Goal: Information Seeking & Learning: Learn about a topic

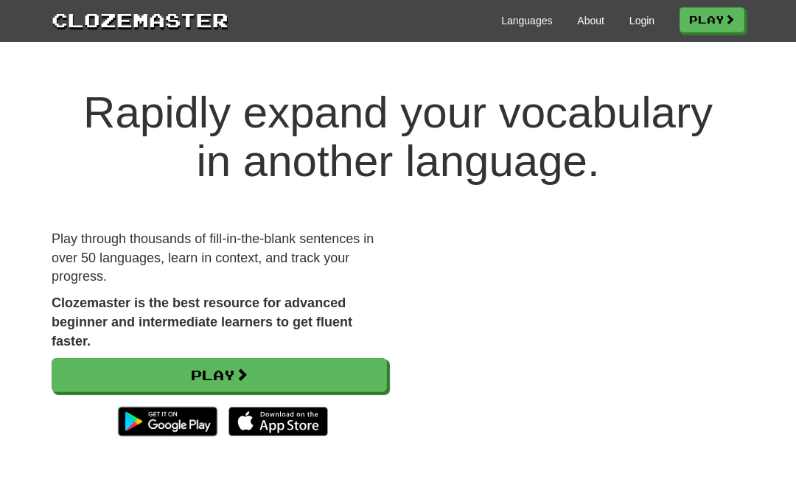
click at [638, 26] on link "Login" at bounding box center [642, 20] width 25 height 15
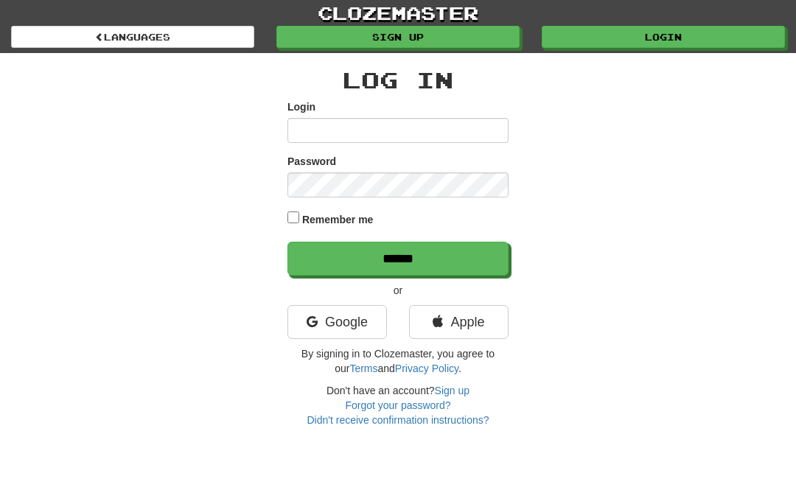
click at [361, 317] on link "Google" at bounding box center [338, 322] width 100 height 34
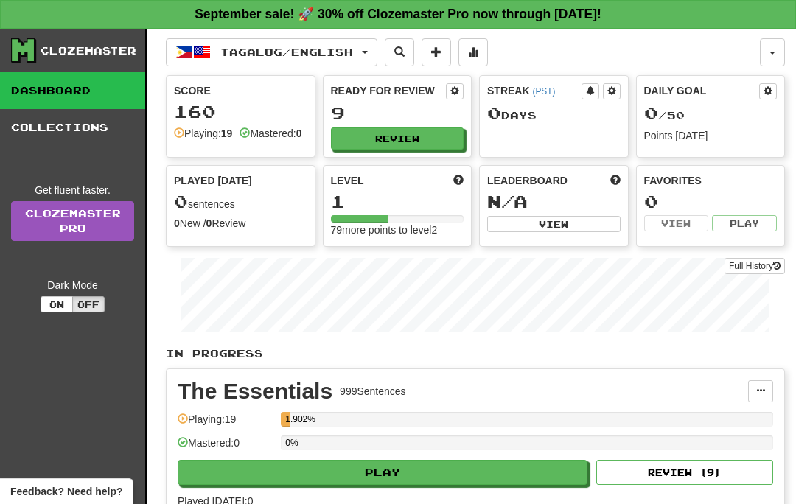
click at [449, 128] on button "Review" at bounding box center [397, 139] width 133 height 22
select select "**"
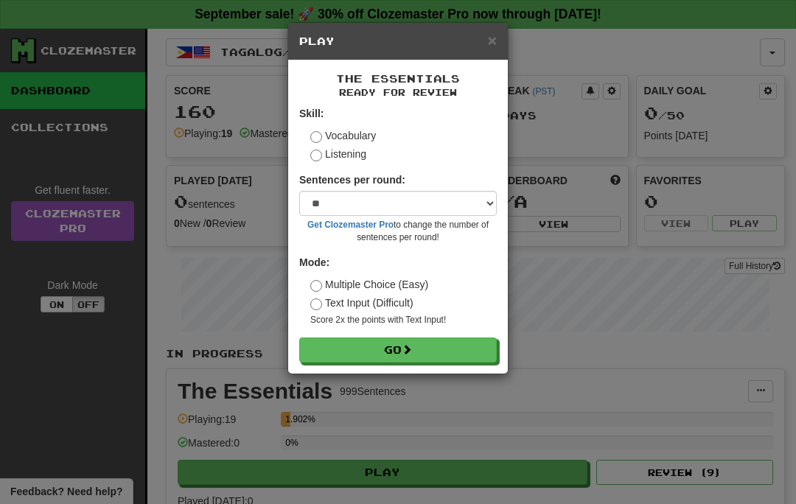
click at [434, 345] on button "Go" at bounding box center [398, 350] width 198 height 25
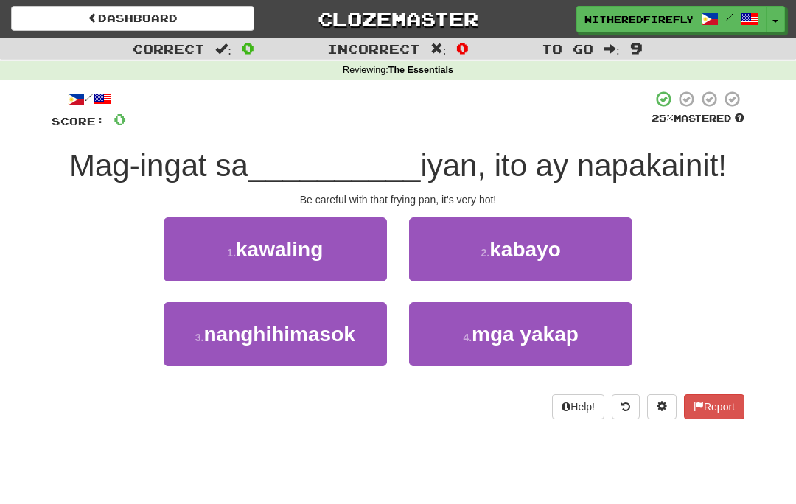
click at [368, 244] on button "1 . kawaling" at bounding box center [275, 249] width 223 height 64
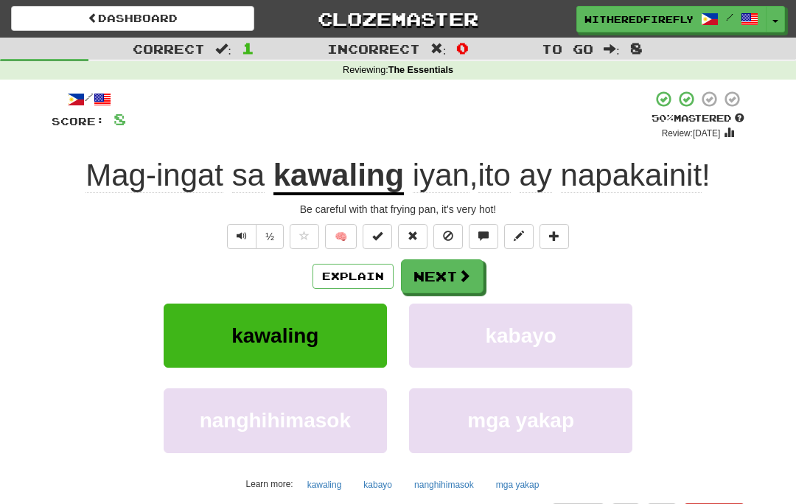
click at [450, 272] on button "Next" at bounding box center [442, 277] width 83 height 34
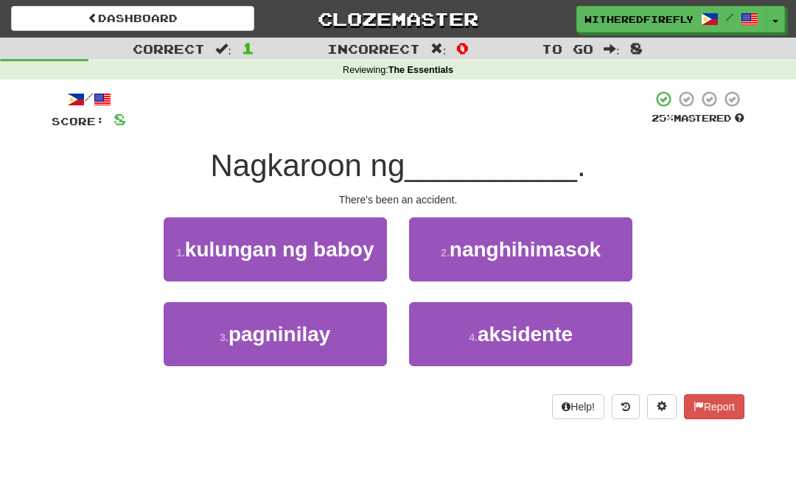
click at [476, 338] on small "4 ." at bounding box center [473, 338] width 9 height 12
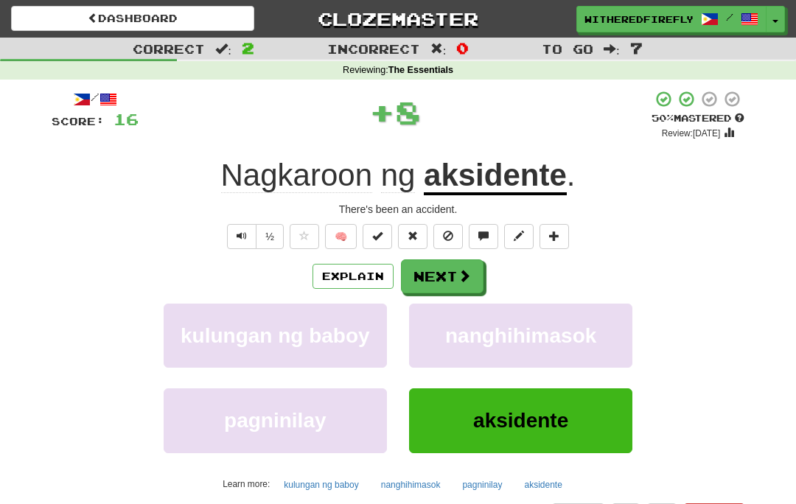
click at [453, 279] on button "Next" at bounding box center [442, 277] width 83 height 34
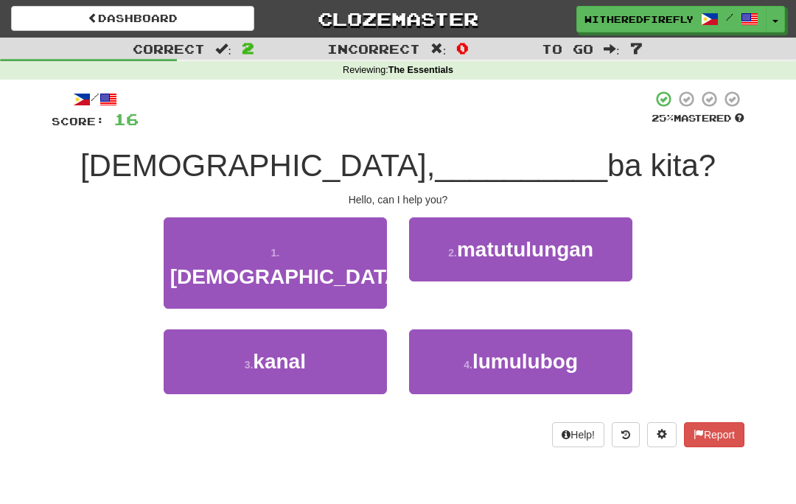
click at [518, 249] on span "matutulungan" at bounding box center [525, 249] width 136 height 23
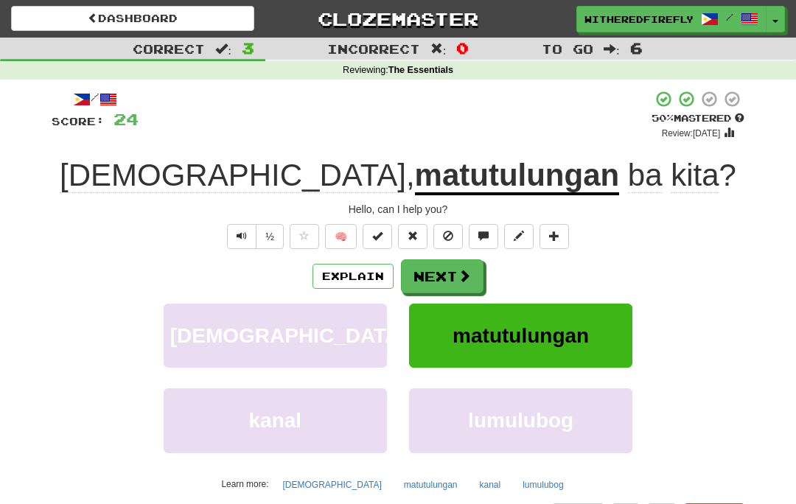
click at [359, 265] on button "Explain" at bounding box center [353, 276] width 81 height 25
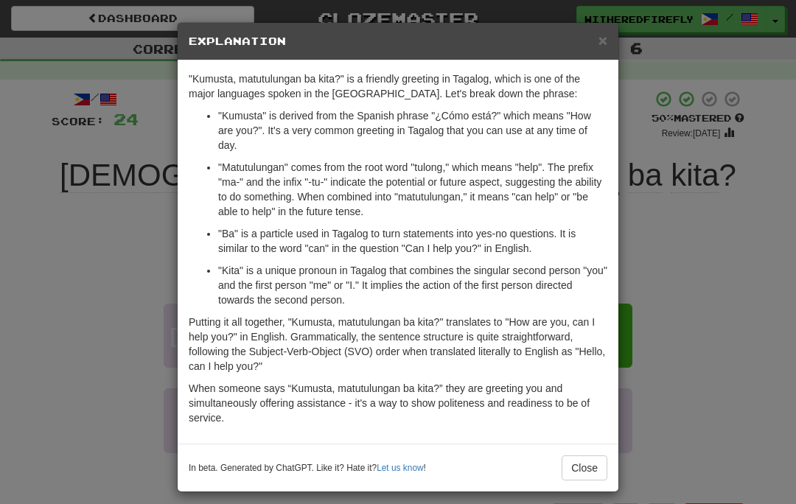
click at [606, 34] on span "×" at bounding box center [603, 40] width 9 height 17
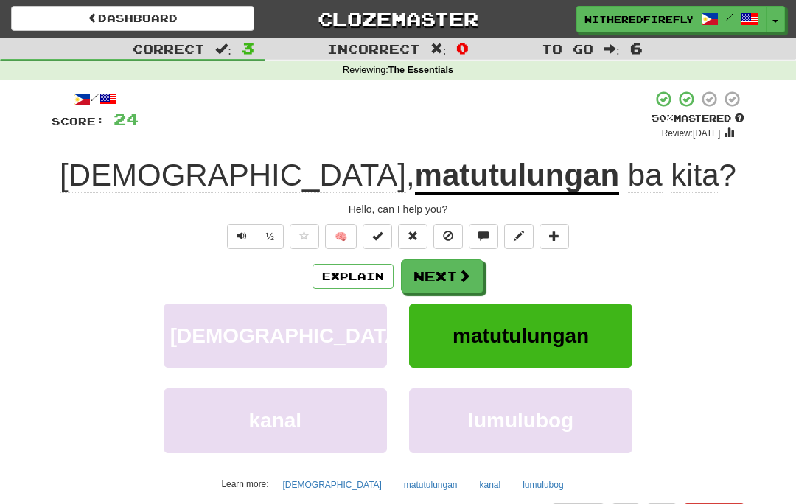
click at [470, 274] on button "Next" at bounding box center [442, 277] width 83 height 34
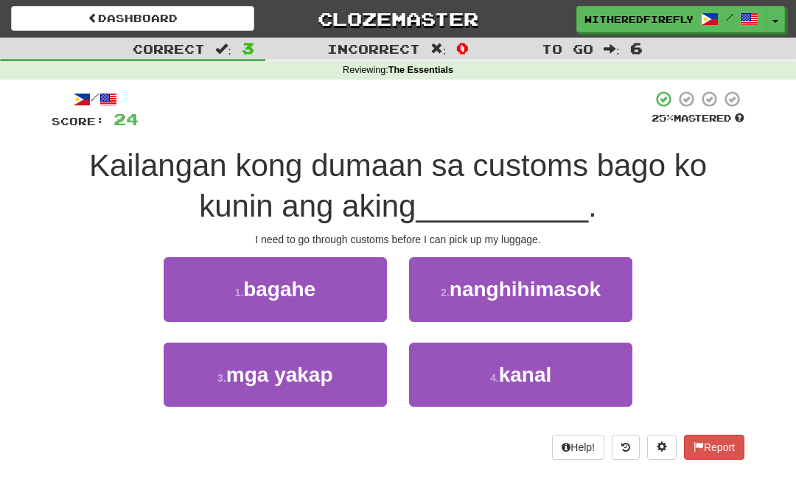
click at [351, 281] on button "1 . bagahe" at bounding box center [275, 289] width 223 height 64
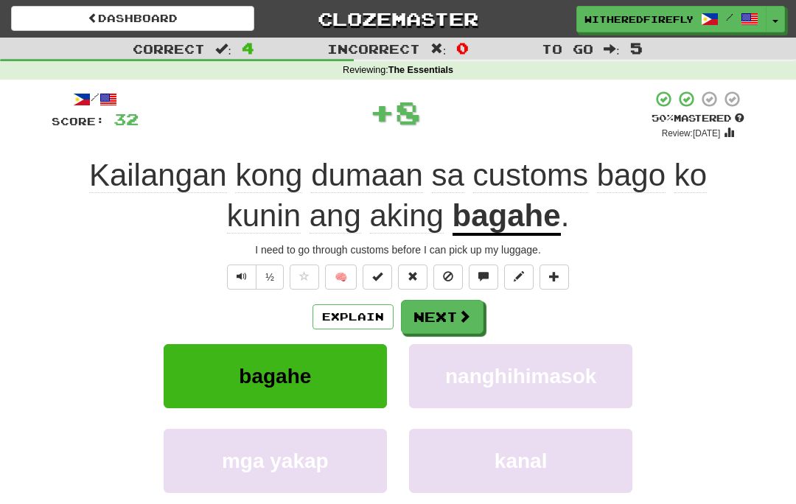
click at [459, 305] on button "Next" at bounding box center [442, 317] width 83 height 34
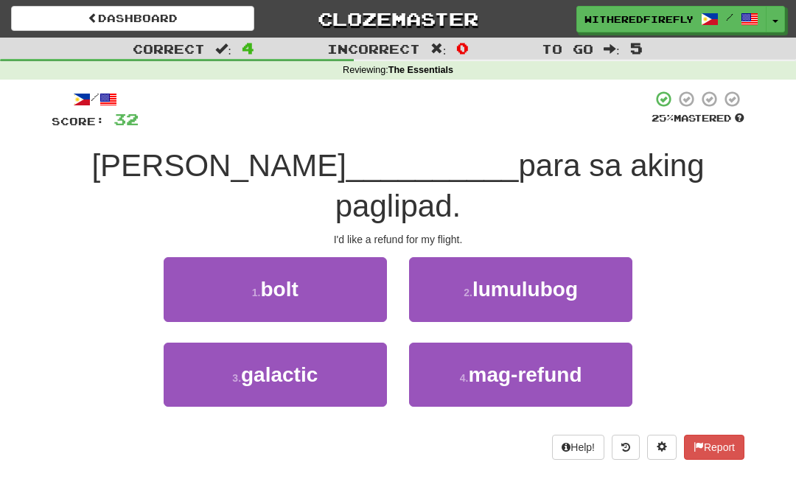
click at [596, 343] on button "4 . mag-refund" at bounding box center [520, 375] width 223 height 64
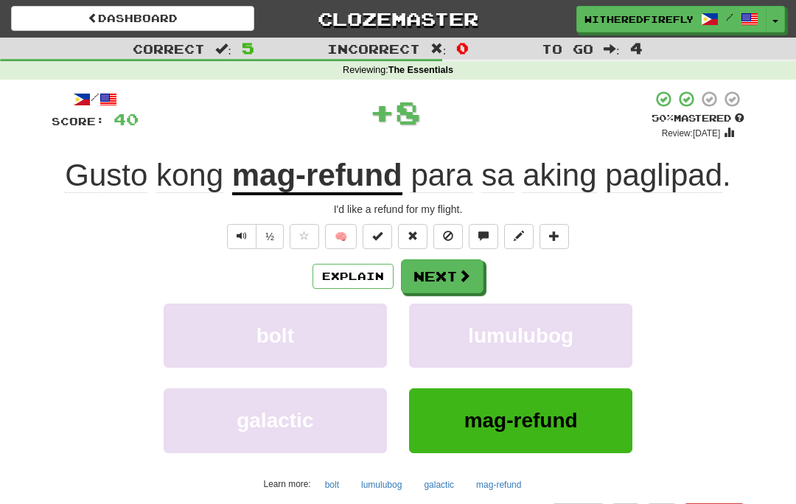
click at [371, 269] on button "Explain" at bounding box center [353, 276] width 81 height 25
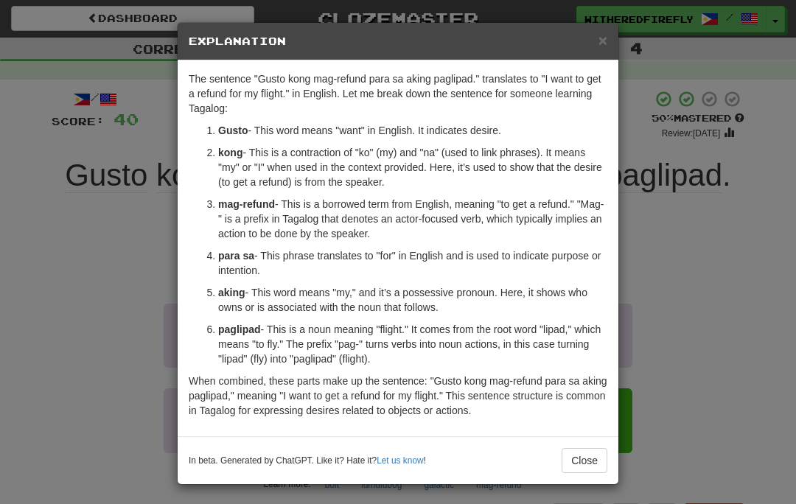
click at [136, 189] on div "× Explanation The sentence "Gusto kong mag-refund para sa aking paglipad." tran…" at bounding box center [398, 252] width 796 height 504
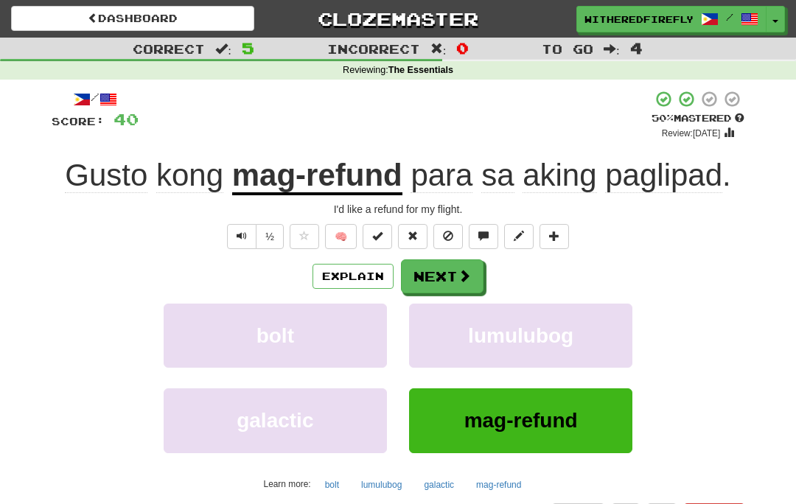
click at [439, 272] on button "Next" at bounding box center [442, 277] width 83 height 34
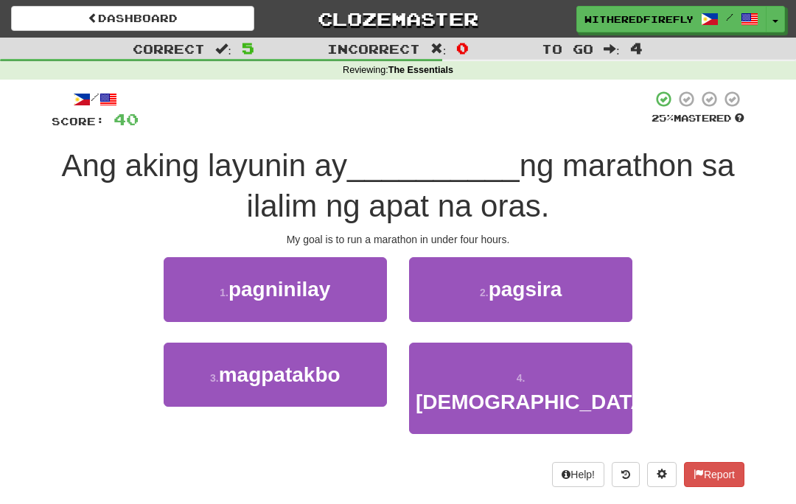
click at [476, 305] on button "2 . pagsira" at bounding box center [520, 289] width 223 height 64
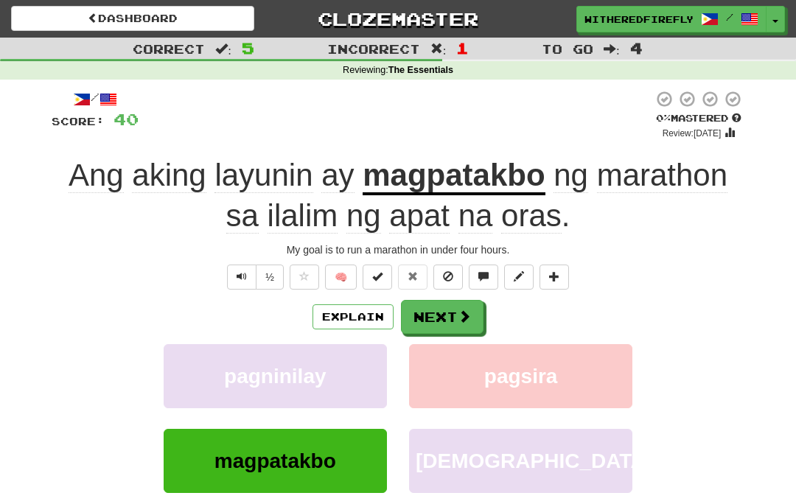
click at [348, 326] on button "Explain" at bounding box center [353, 316] width 81 height 25
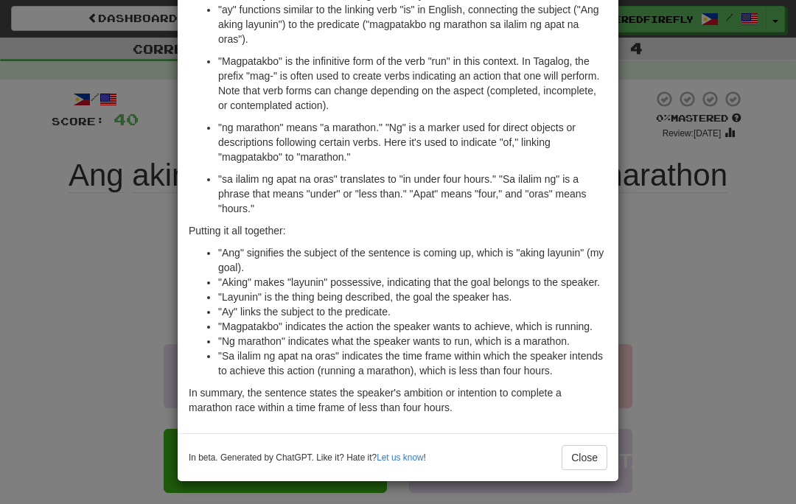
scroll to position [290, 0]
click at [581, 451] on button "Close" at bounding box center [585, 457] width 46 height 25
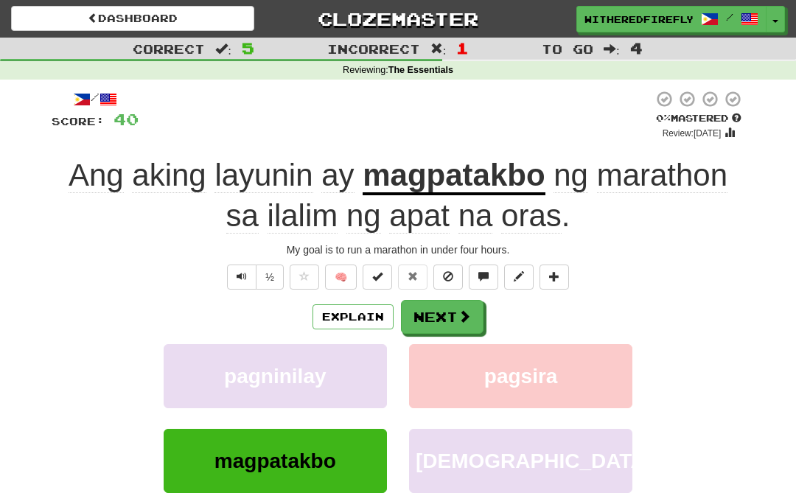
click at [455, 313] on button "Next" at bounding box center [442, 317] width 83 height 34
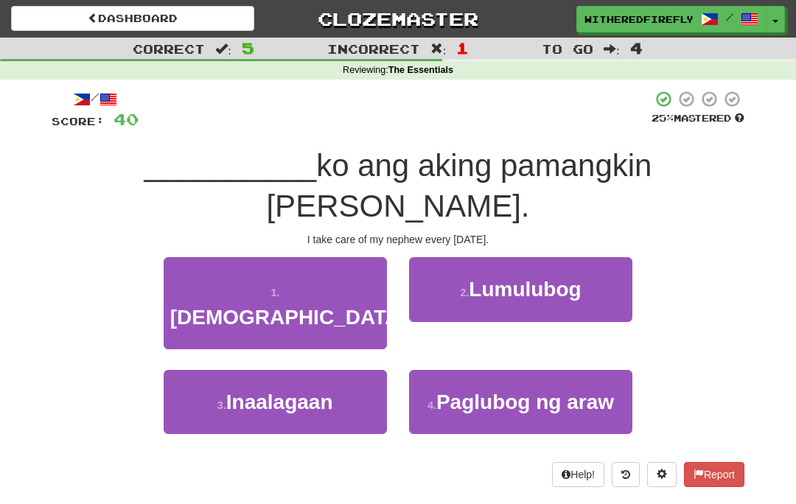
click at [367, 386] on button "3 . Inaalagaan" at bounding box center [275, 402] width 223 height 64
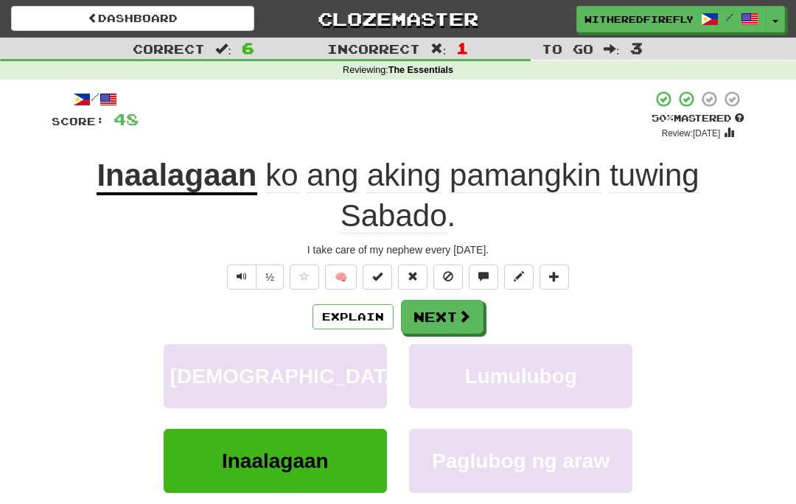
click at [462, 314] on span at bounding box center [464, 316] width 13 height 13
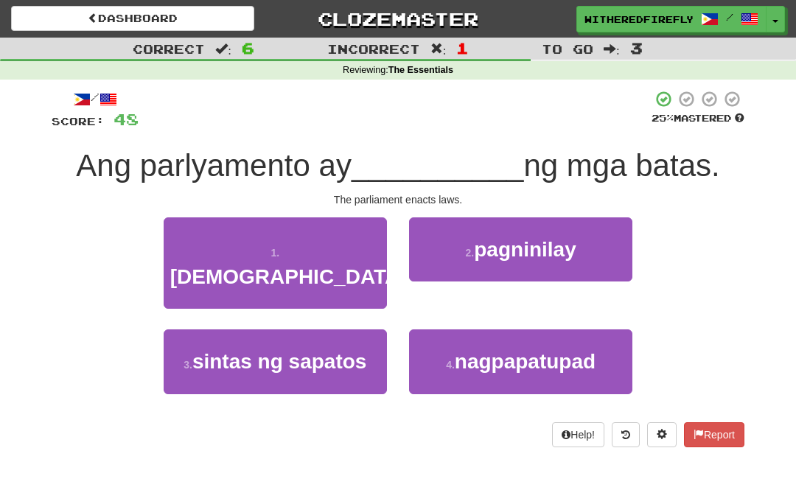
click at [471, 346] on button "4 . nagpapatupad" at bounding box center [520, 362] width 223 height 64
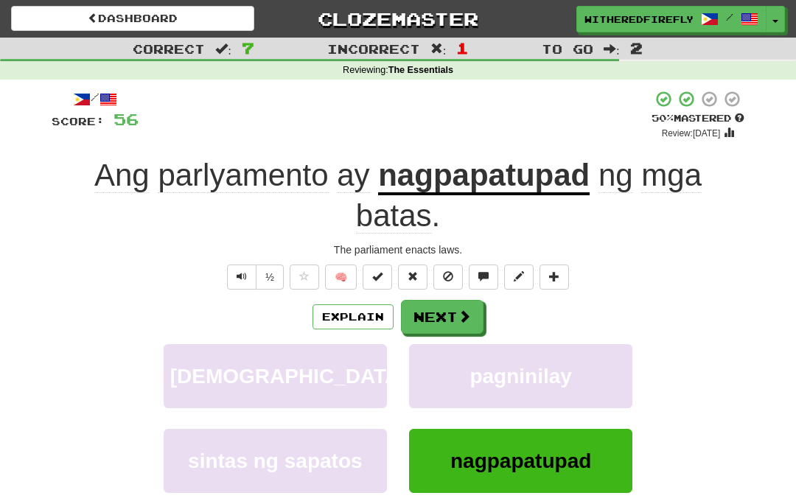
click at [430, 316] on button "Next" at bounding box center [442, 317] width 83 height 34
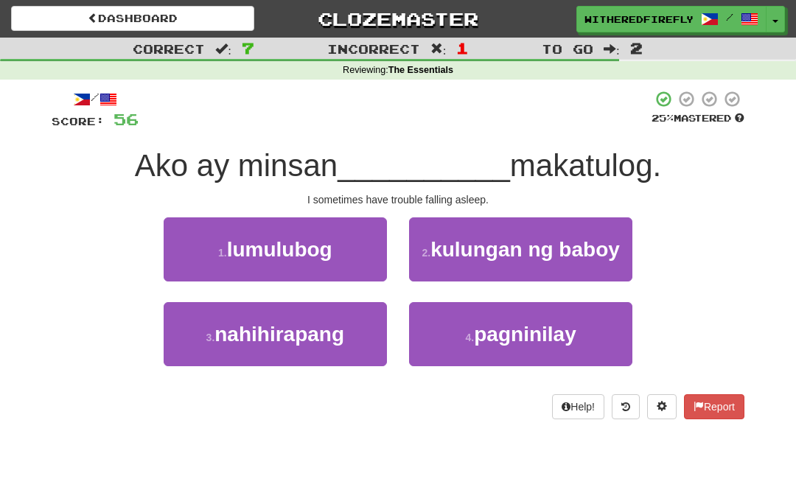
click at [362, 337] on button "3 . nahihirapang" at bounding box center [275, 334] width 223 height 64
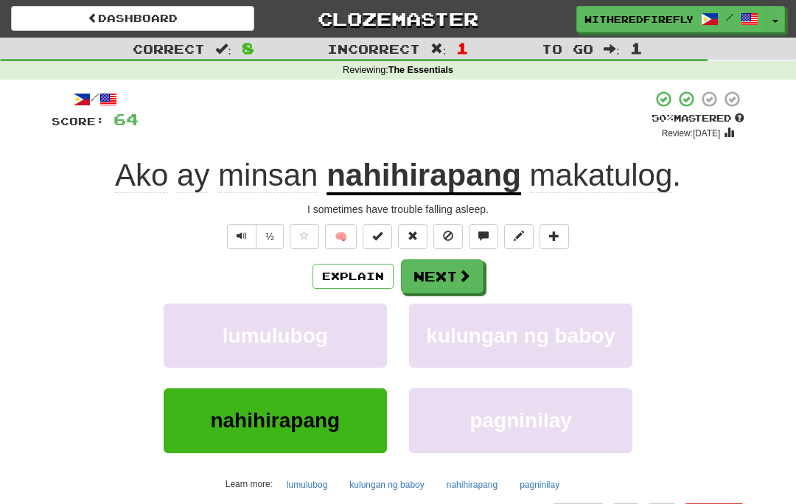
click at [333, 285] on button "Explain" at bounding box center [353, 276] width 81 height 25
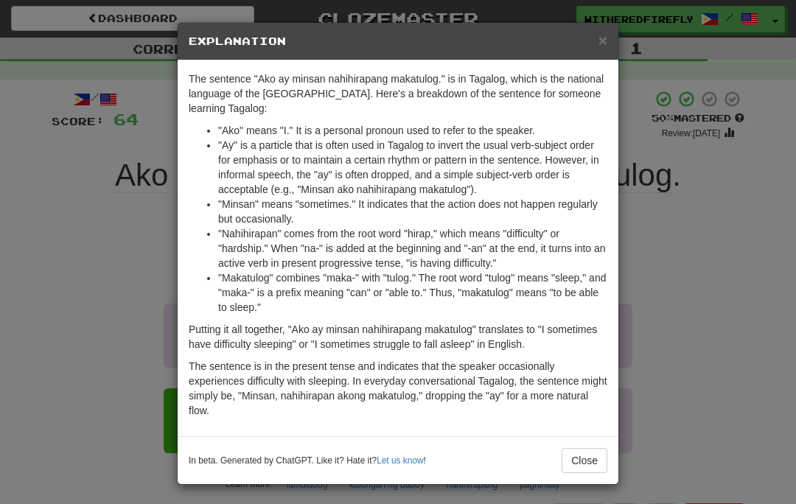
click at [616, 46] on div "× Explanation" at bounding box center [398, 42] width 441 height 38
click at [599, 45] on span "×" at bounding box center [603, 40] width 9 height 17
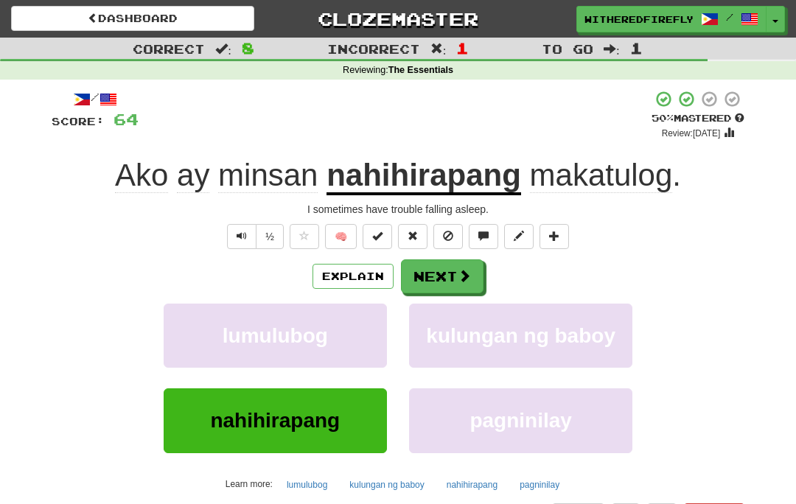
click at [458, 276] on span at bounding box center [464, 275] width 13 height 13
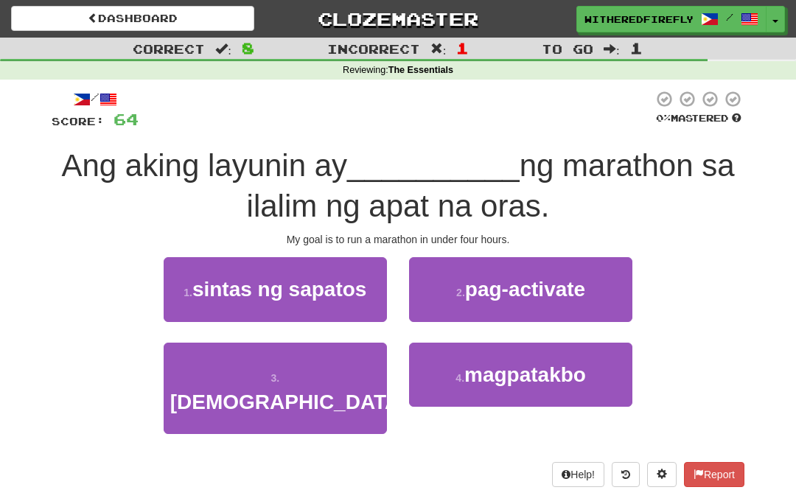
click at [583, 370] on span "magpatakbo" at bounding box center [525, 374] width 122 height 23
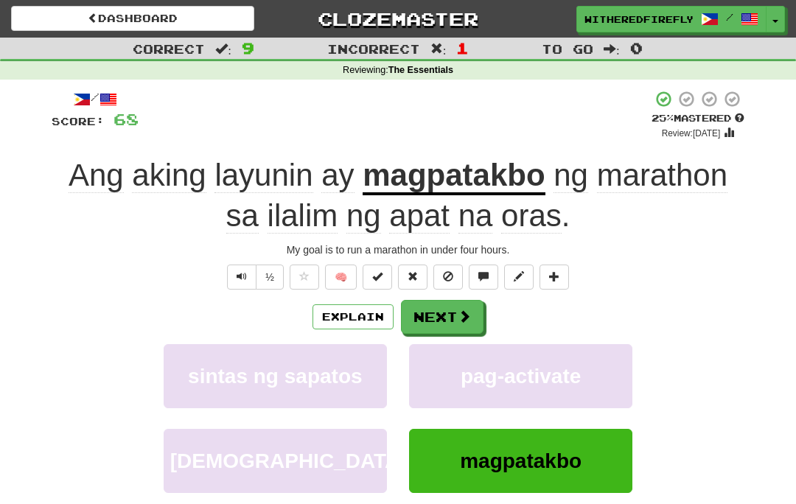
click at [388, 314] on button "Explain" at bounding box center [353, 316] width 81 height 25
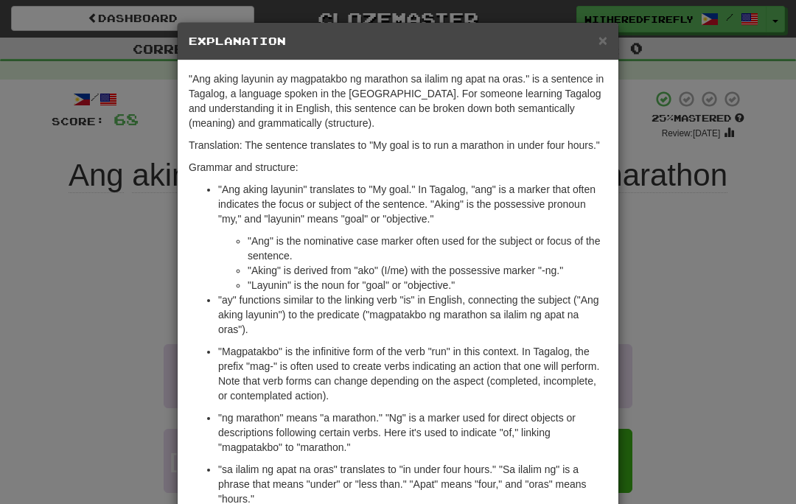
scroll to position [0, 0]
click at [605, 45] on span "×" at bounding box center [603, 40] width 9 height 17
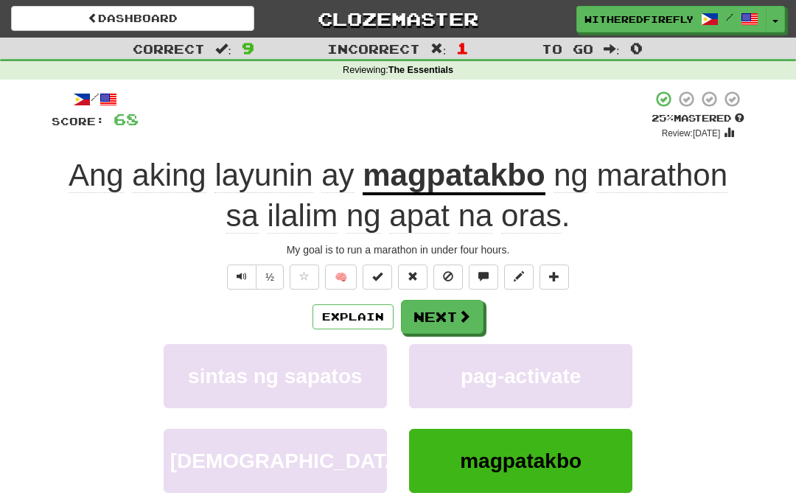
click at [467, 317] on span at bounding box center [464, 316] width 13 height 13
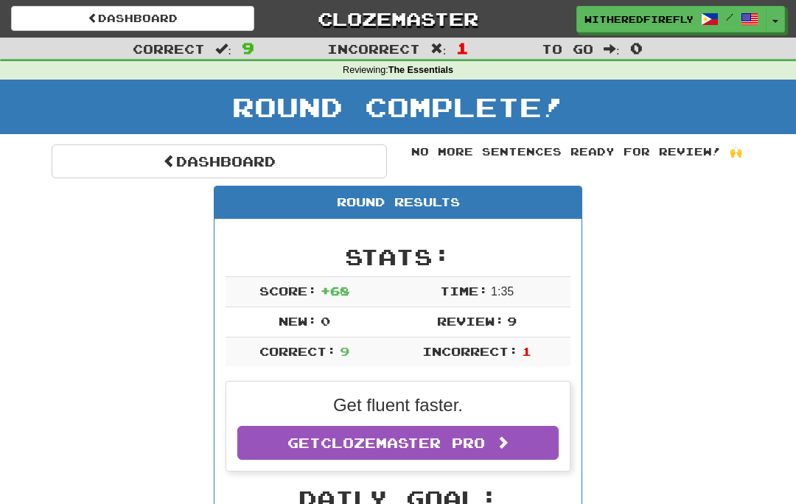
click at [135, 147] on link "Dashboard" at bounding box center [219, 162] width 335 height 34
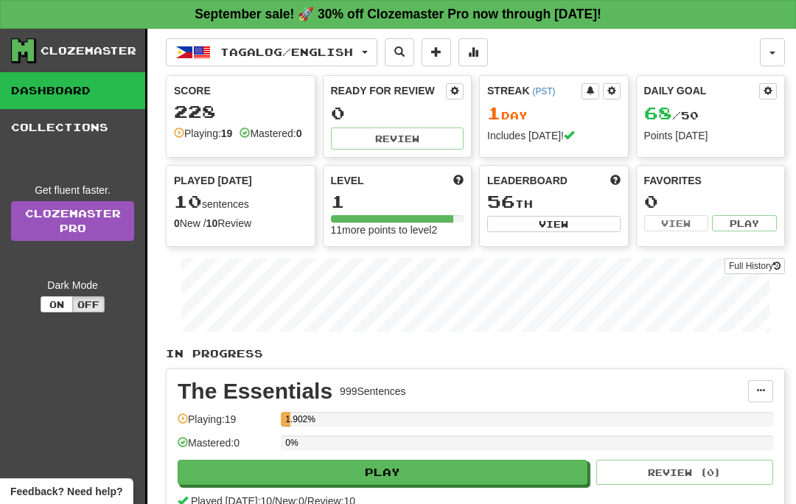
click at [560, 231] on button "View" at bounding box center [553, 224] width 133 height 16
select select "**********"
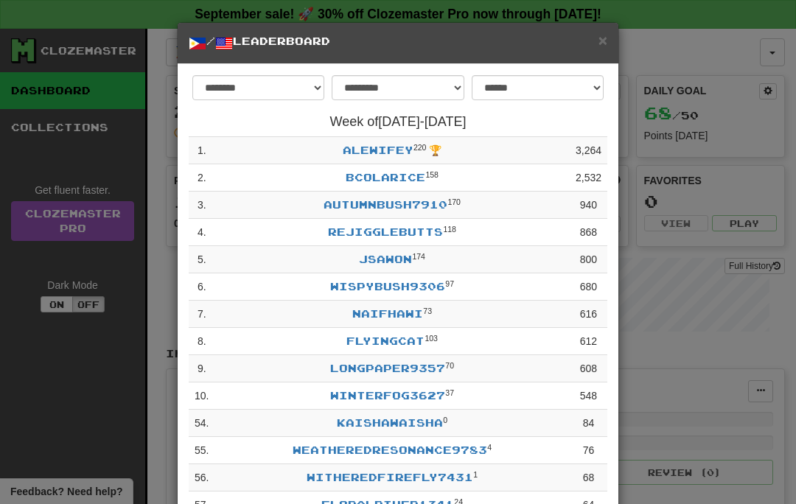
click at [697, 224] on div "**********" at bounding box center [398, 252] width 796 height 504
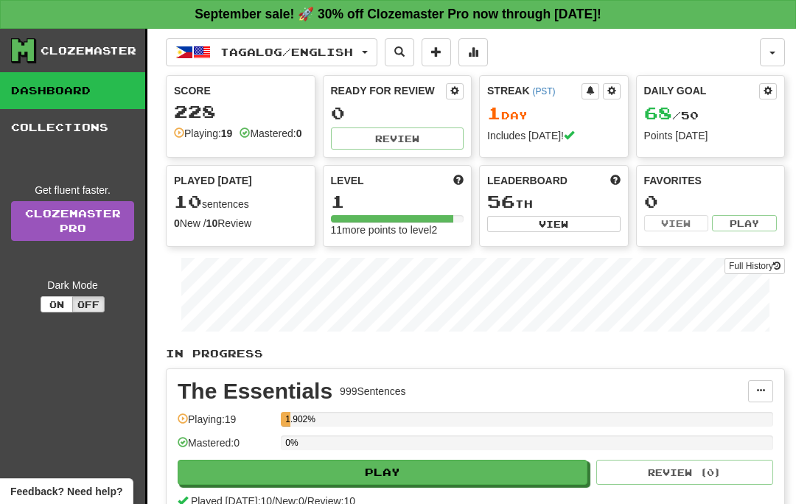
click at [560, 224] on button "View" at bounding box center [553, 224] width 133 height 16
select select "**********"
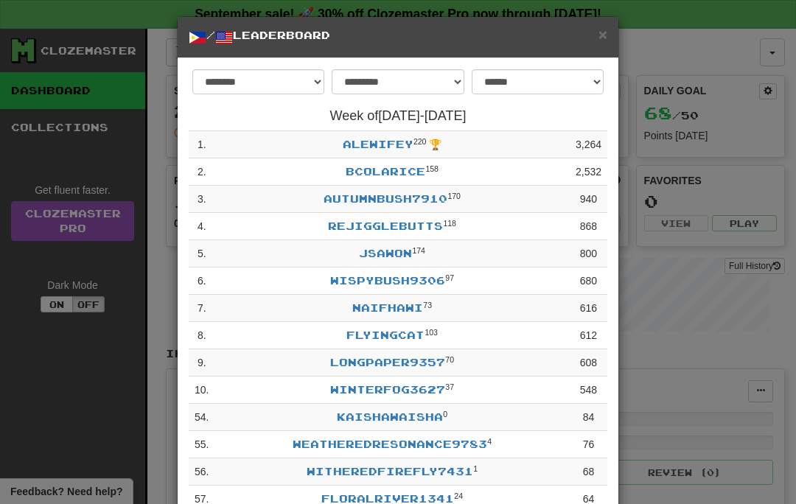
scroll to position [5, 0]
click at [711, 289] on div "**********" at bounding box center [398, 252] width 796 height 504
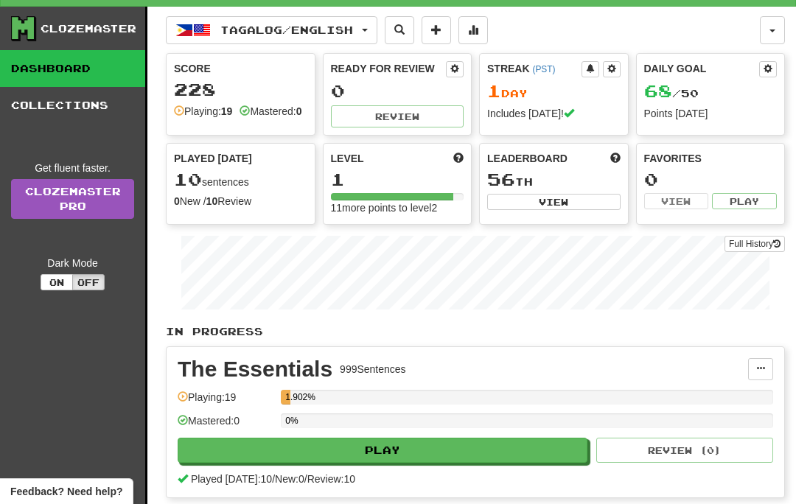
scroll to position [10, 0]
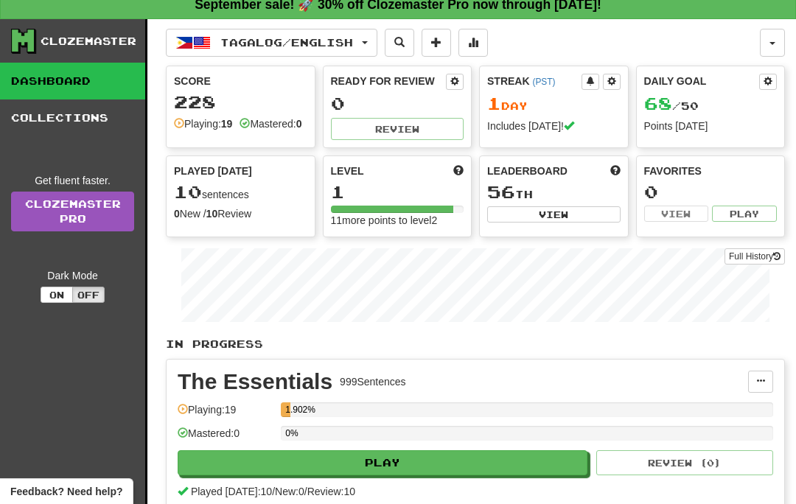
click at [245, 476] on button "Play" at bounding box center [383, 462] width 410 height 25
select select "**"
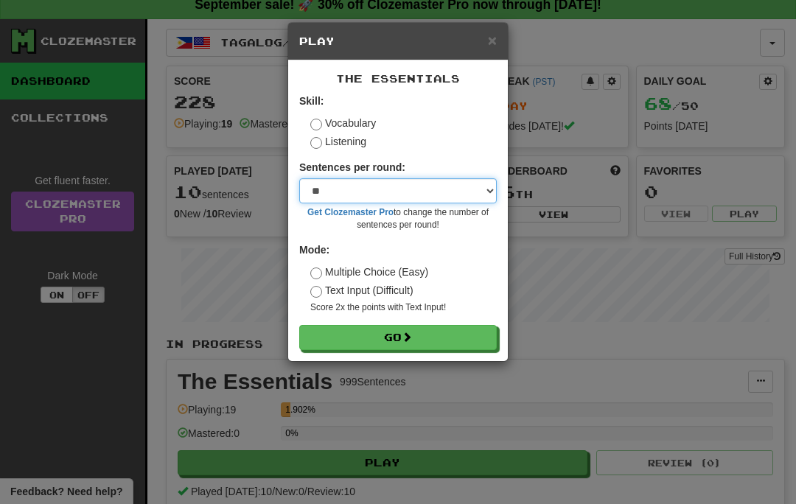
click at [460, 195] on select "* ** ** ** ** ** *** ********" at bounding box center [398, 190] width 198 height 25
click at [459, 338] on button "Go" at bounding box center [398, 337] width 198 height 25
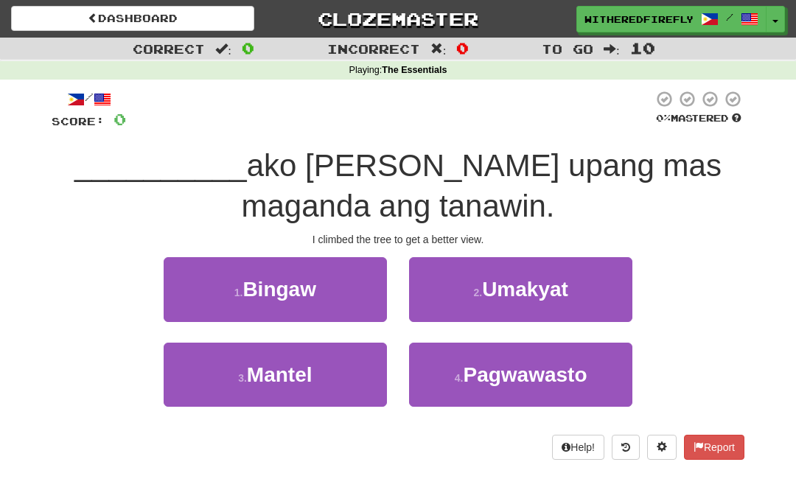
click at [507, 377] on span "Pagwawasto" at bounding box center [525, 374] width 124 height 23
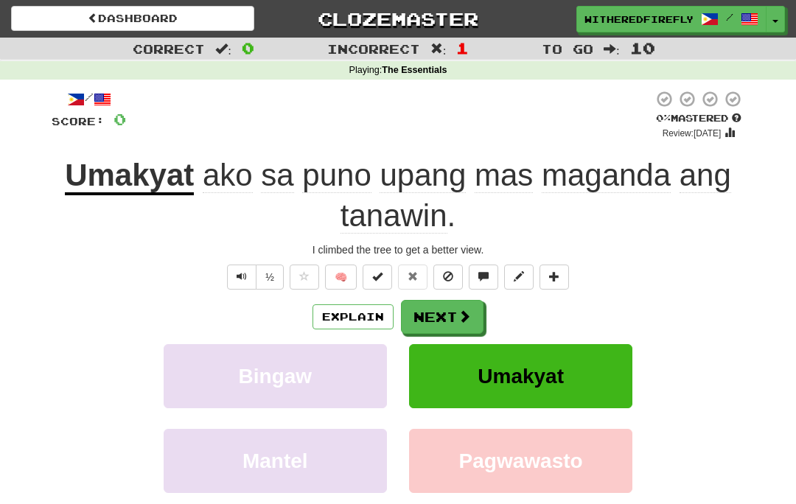
click at [370, 310] on button "Explain" at bounding box center [353, 316] width 81 height 25
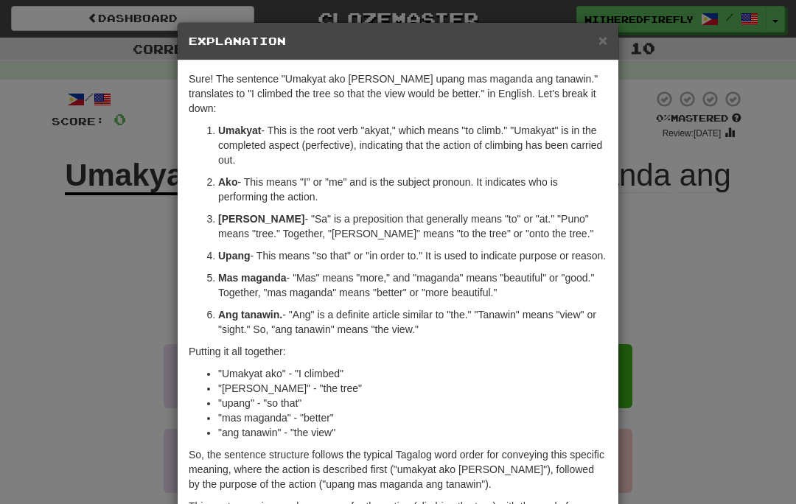
click at [605, 41] on span "×" at bounding box center [603, 40] width 9 height 17
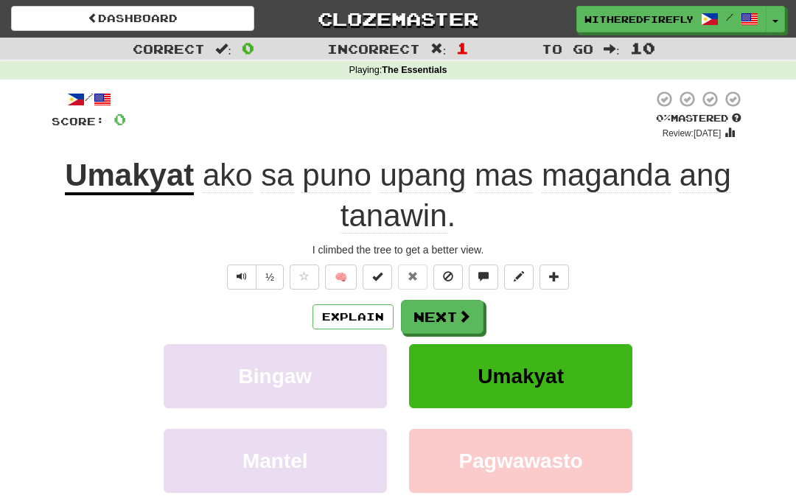
click at [452, 324] on button "Next" at bounding box center [442, 317] width 83 height 34
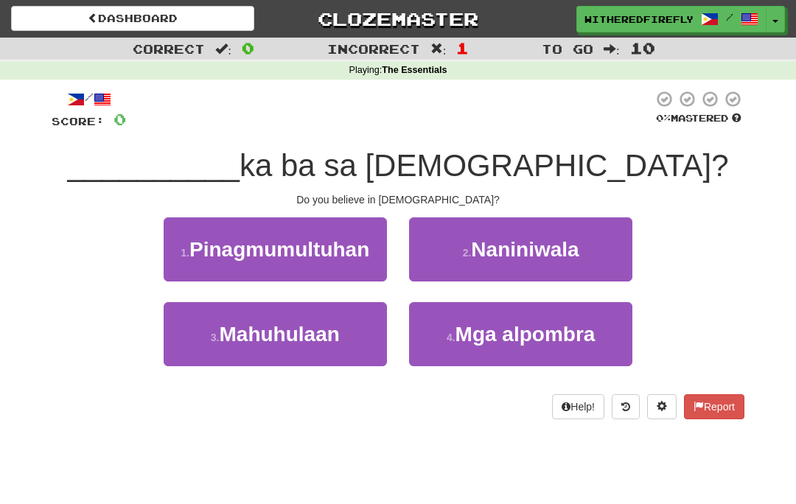
click at [372, 244] on button "1 . Pinagmumultuhan" at bounding box center [275, 249] width 223 height 64
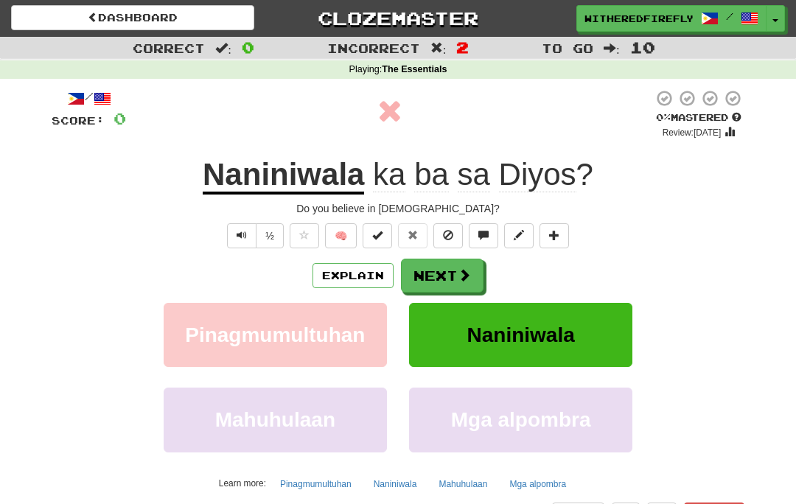
scroll to position [1, 0]
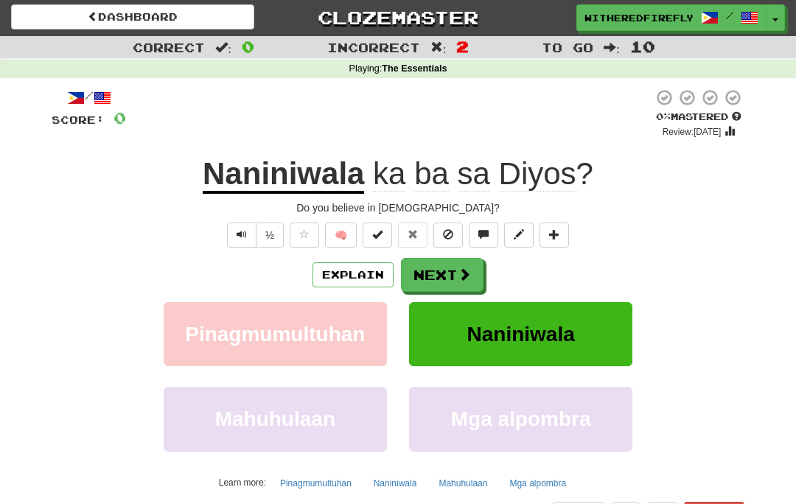
click at [441, 281] on button "Next" at bounding box center [442, 275] width 83 height 34
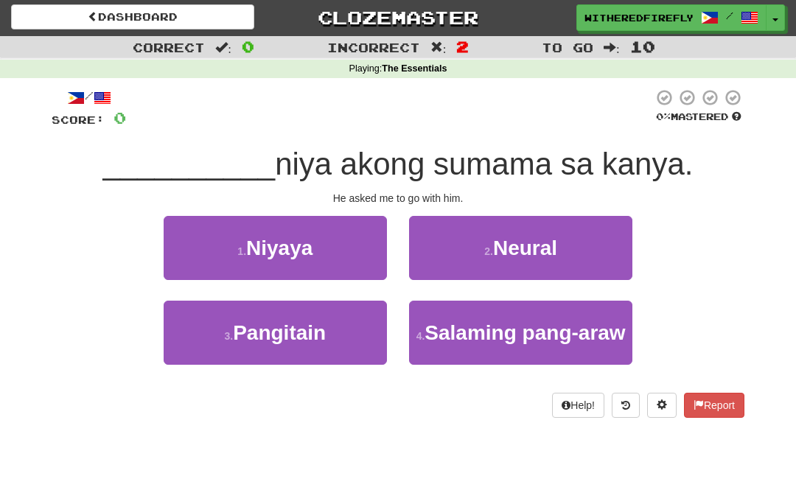
click at [367, 253] on button "1 . [GEOGRAPHIC_DATA]" at bounding box center [275, 248] width 223 height 64
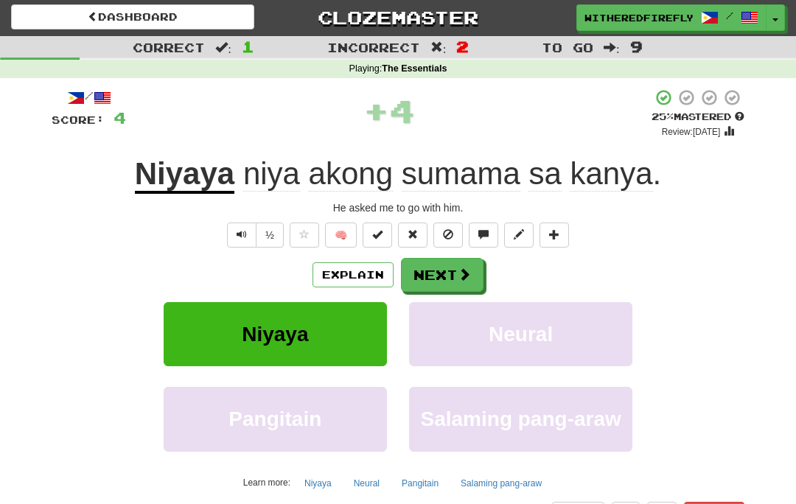
click at [461, 275] on span at bounding box center [464, 274] width 13 height 13
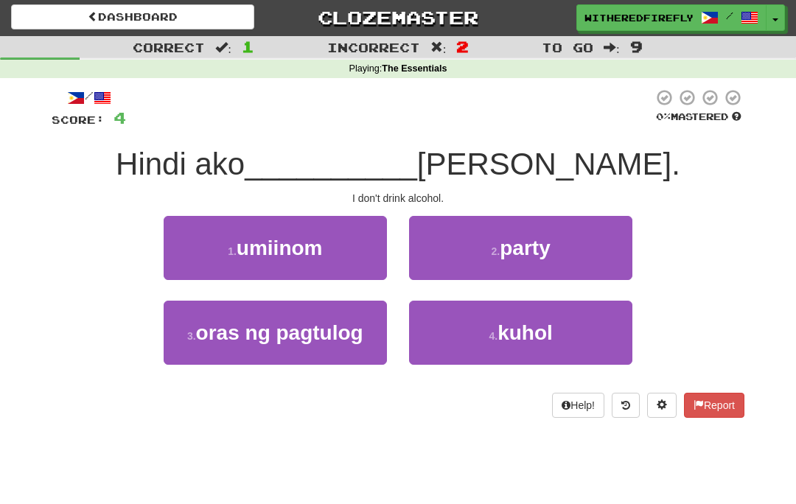
click at [473, 336] on button "4 . [GEOGRAPHIC_DATA]" at bounding box center [520, 333] width 223 height 64
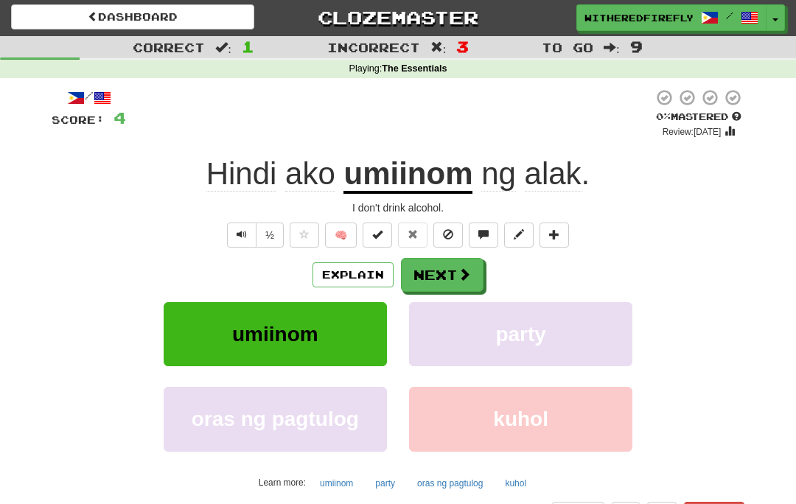
click at [375, 258] on div "Explain Next" at bounding box center [398, 275] width 693 height 34
click at [369, 264] on button "Explain" at bounding box center [353, 274] width 81 height 25
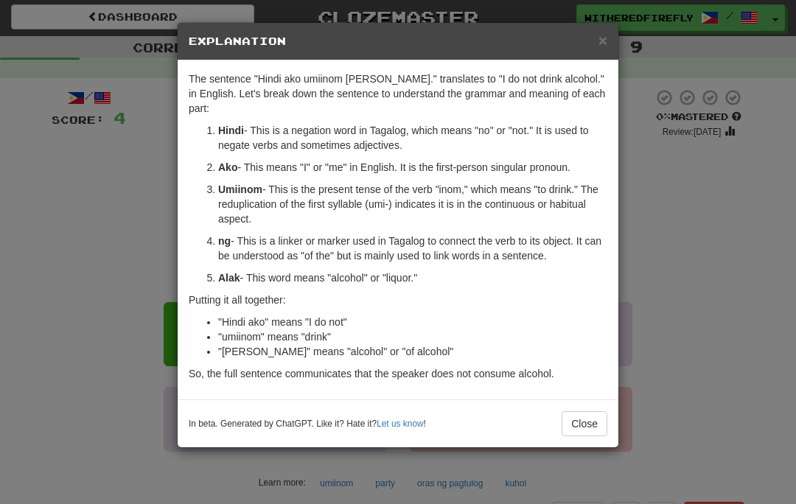
click at [618, 47] on div "× Explanation" at bounding box center [398, 42] width 441 height 38
click at [599, 47] on span "×" at bounding box center [603, 40] width 9 height 17
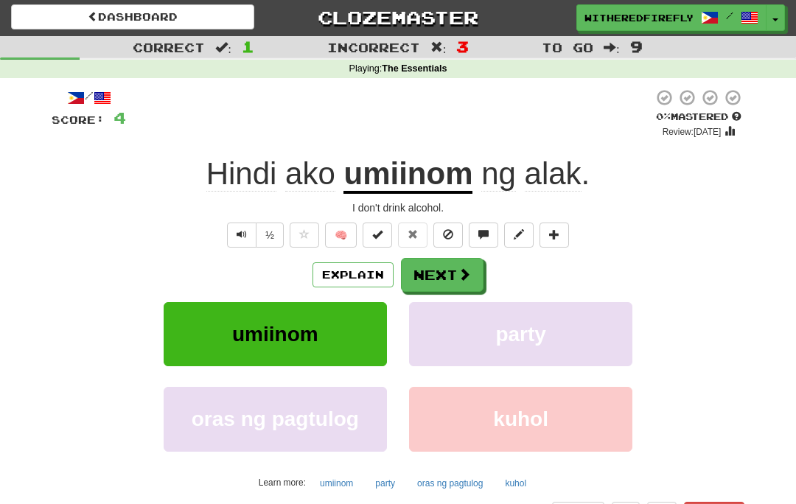
click at [454, 278] on button "Next" at bounding box center [442, 275] width 83 height 34
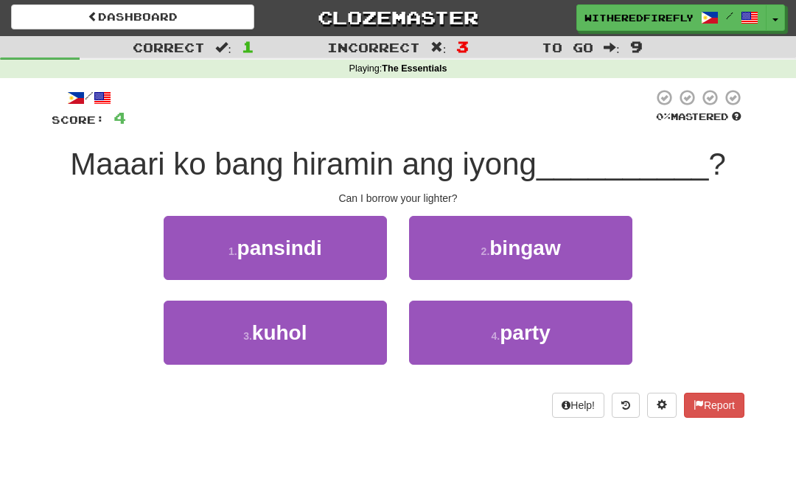
click at [363, 243] on button "1 . pansindi" at bounding box center [275, 248] width 223 height 64
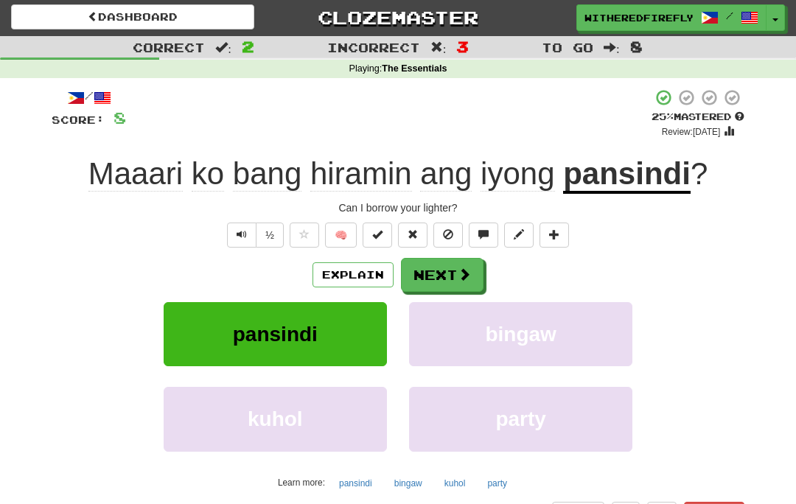
click at [448, 277] on button "Next" at bounding box center [442, 275] width 83 height 34
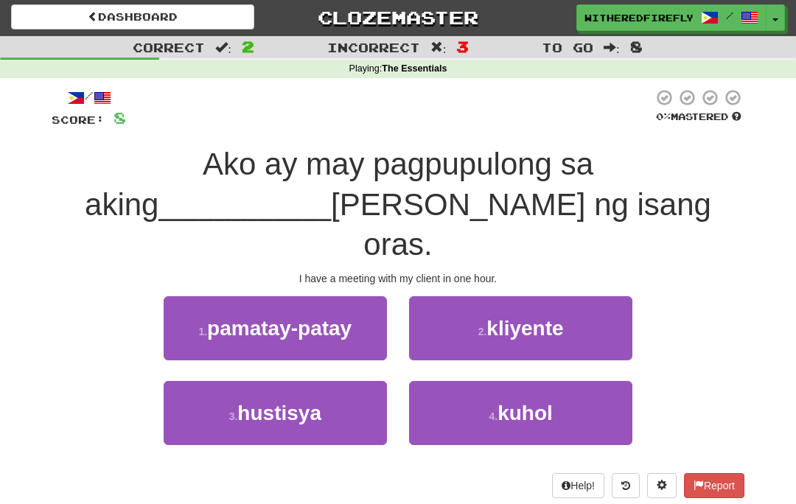
click at [490, 317] on span "kliyente" at bounding box center [525, 328] width 77 height 23
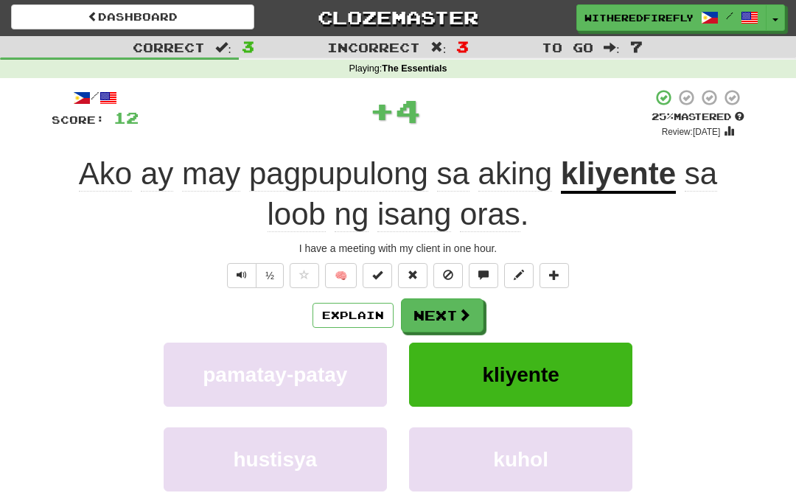
click at [456, 306] on button "Next" at bounding box center [442, 316] width 83 height 34
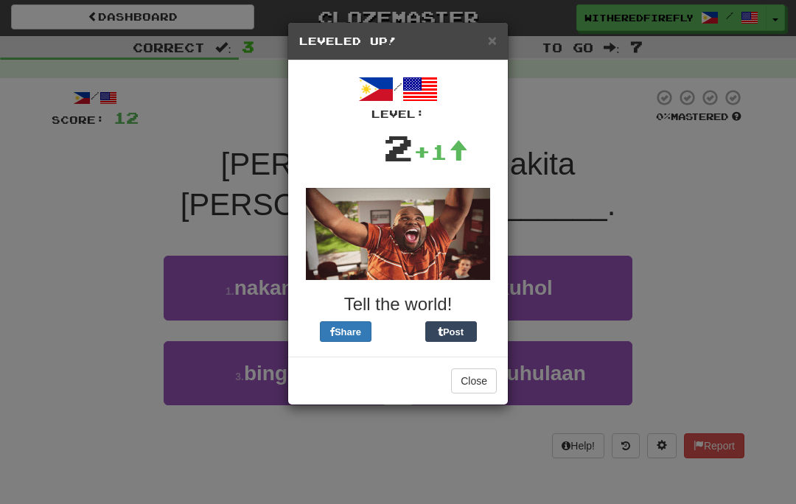
click at [469, 369] on button "Close" at bounding box center [474, 381] width 46 height 25
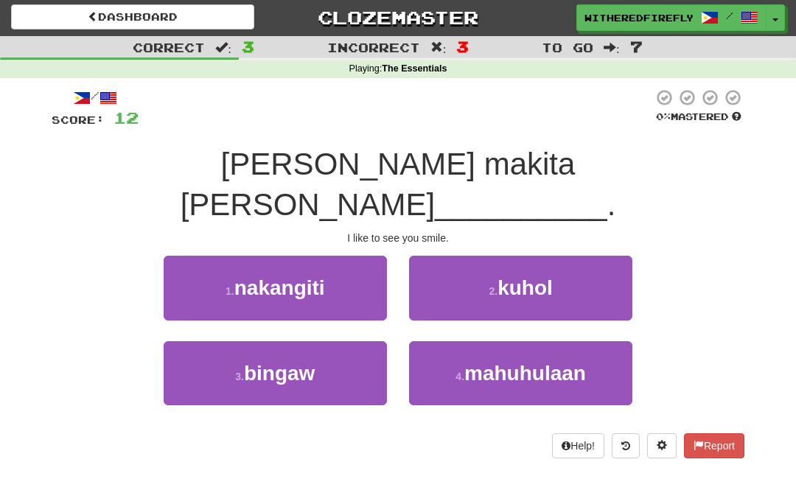
click at [346, 341] on button "3 . [GEOGRAPHIC_DATA]" at bounding box center [275, 373] width 223 height 64
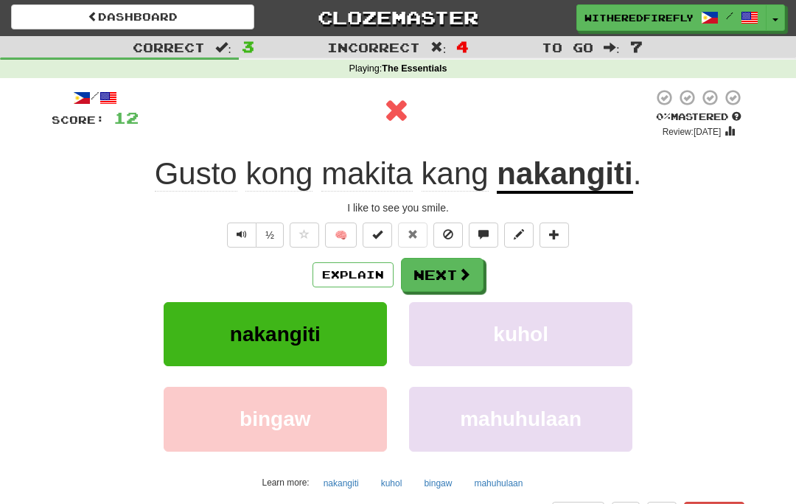
click at [454, 279] on button "Next" at bounding box center [442, 275] width 83 height 34
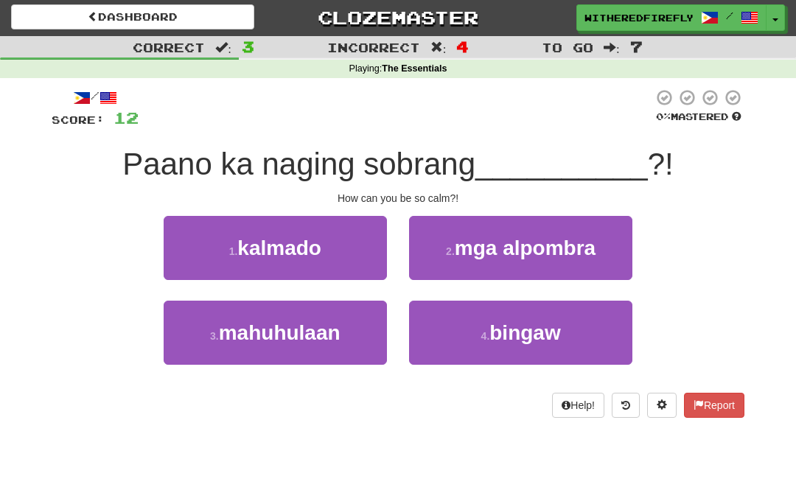
click at [346, 258] on button "1 . kalmado" at bounding box center [275, 248] width 223 height 64
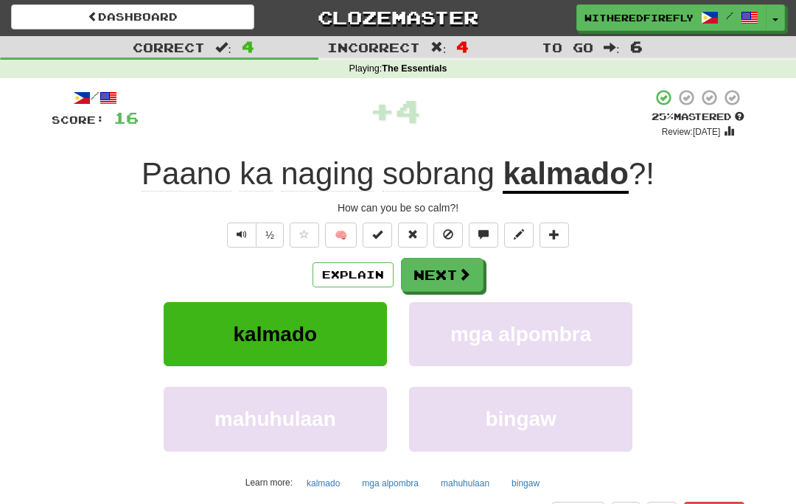
click at [444, 266] on button "Next" at bounding box center [442, 275] width 83 height 34
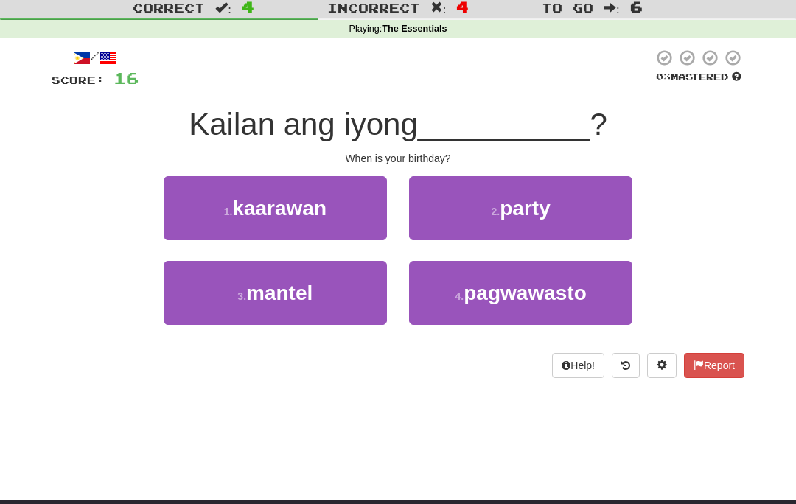
scroll to position [48, 0]
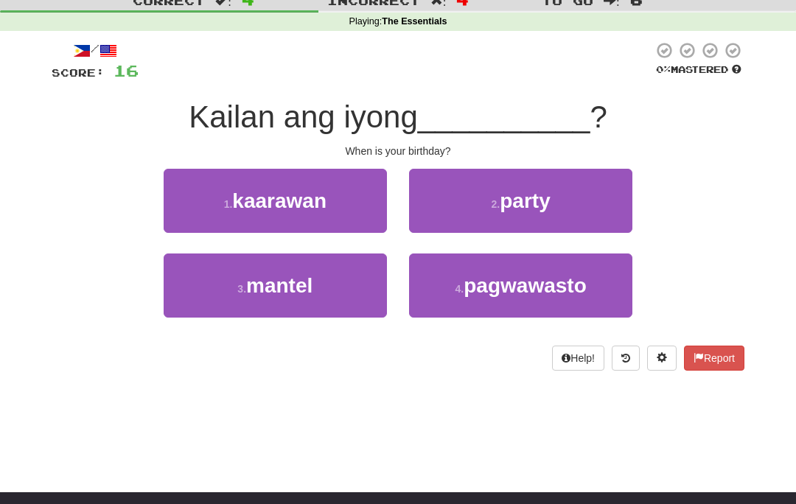
click at [212, 201] on button "1 . [GEOGRAPHIC_DATA]" at bounding box center [275, 202] width 223 height 64
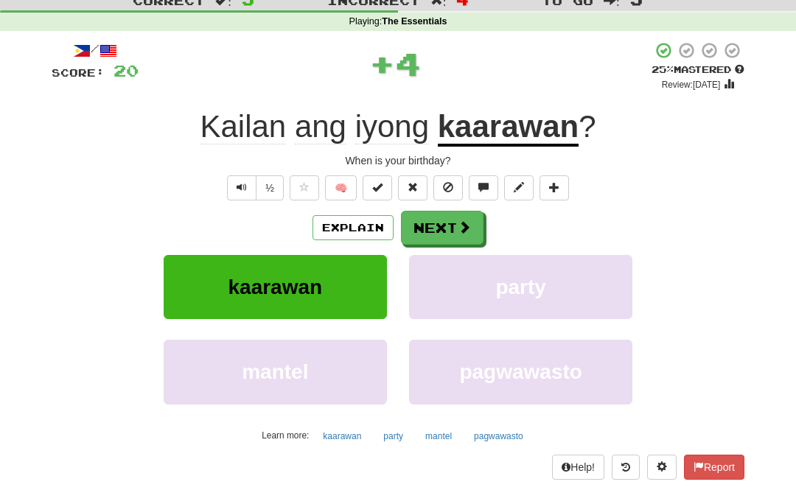
scroll to position [49, 0]
click at [420, 236] on button "Next" at bounding box center [442, 228] width 83 height 34
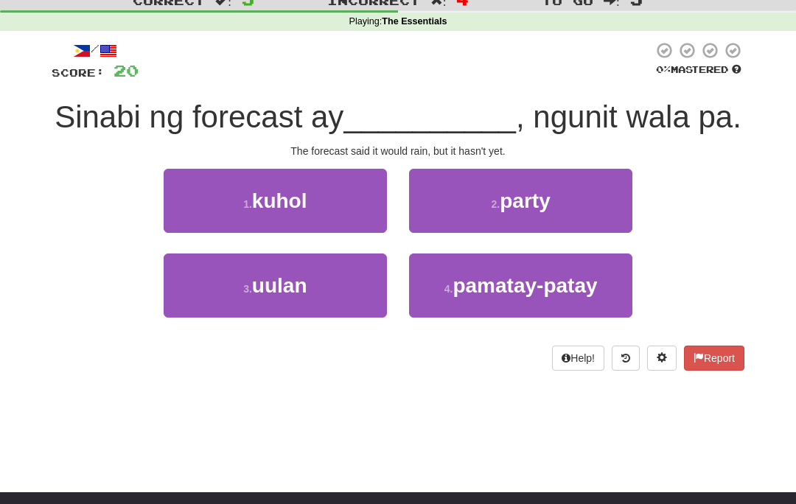
click at [219, 280] on button "3 . [GEOGRAPHIC_DATA]" at bounding box center [275, 286] width 223 height 64
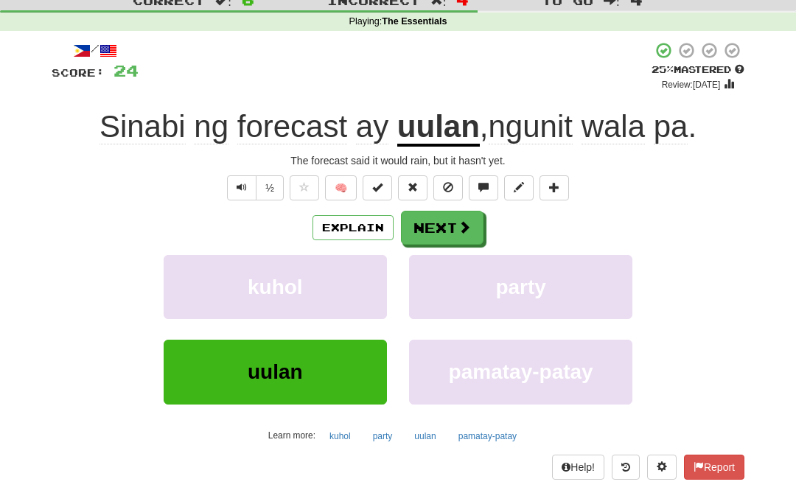
click at [418, 236] on button "Next" at bounding box center [442, 228] width 83 height 34
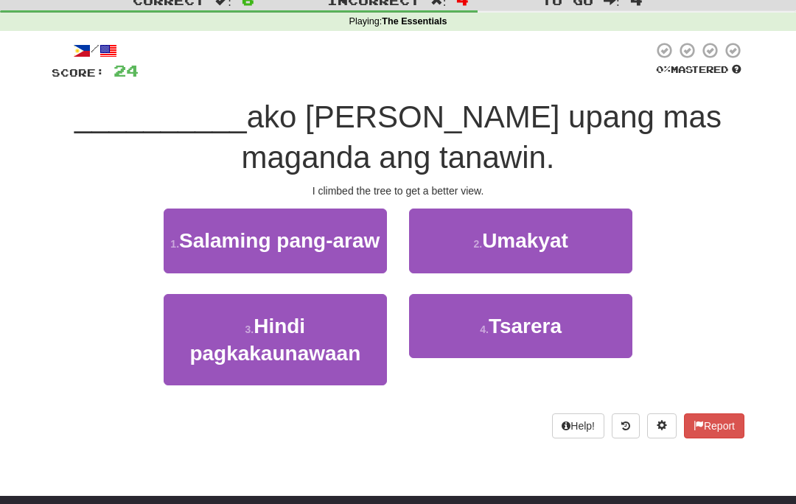
click at [428, 240] on button "2 . Umakyat" at bounding box center [520, 241] width 223 height 64
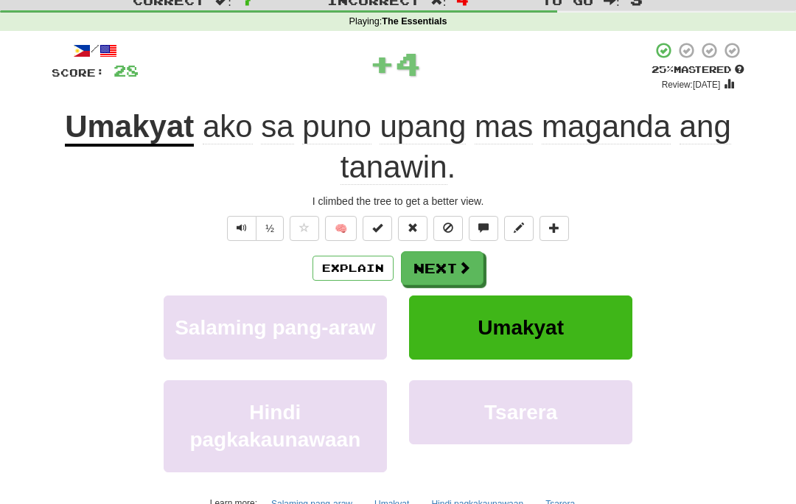
click at [431, 260] on button "Next" at bounding box center [442, 268] width 83 height 34
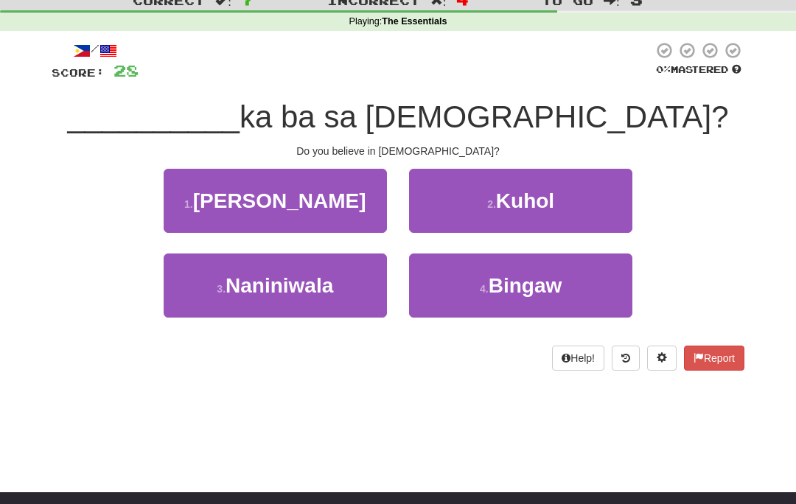
click at [201, 279] on button "3 . [GEOGRAPHIC_DATA]" at bounding box center [275, 286] width 223 height 64
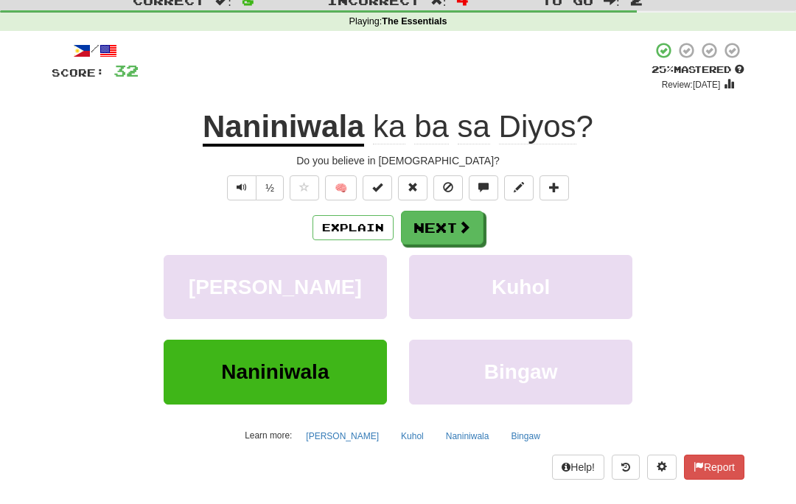
click at [424, 231] on button "Next" at bounding box center [442, 228] width 83 height 34
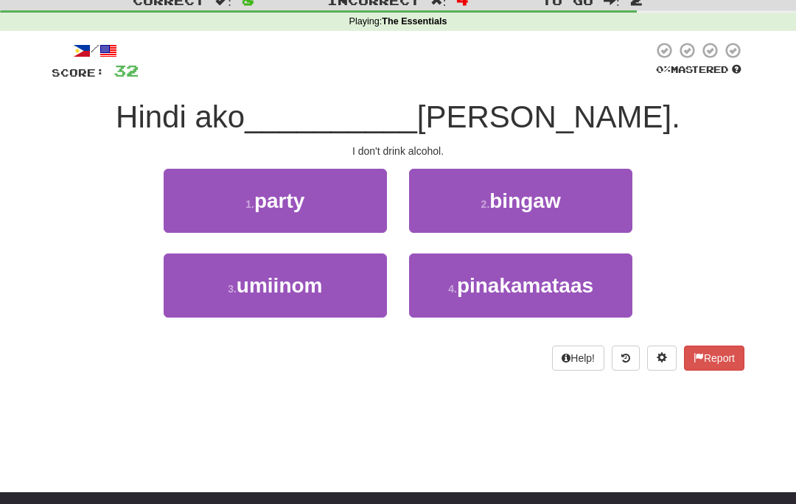
click at [273, 286] on span "umiinom" at bounding box center [280, 285] width 86 height 23
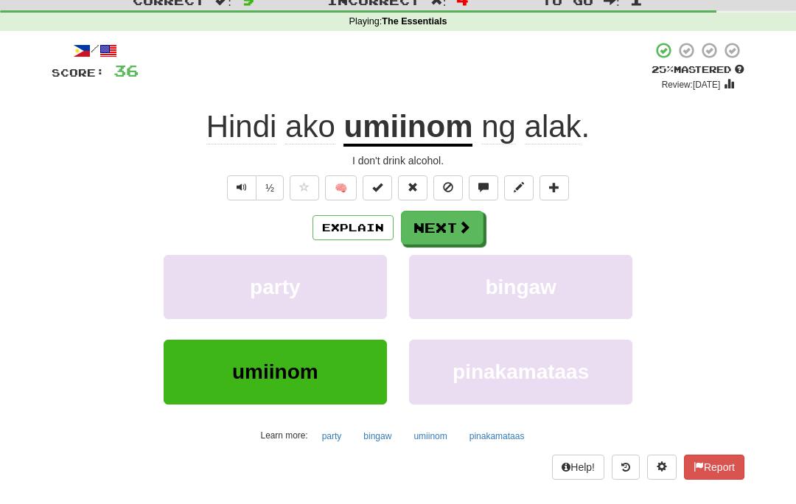
click at [433, 230] on button "Next" at bounding box center [442, 228] width 83 height 34
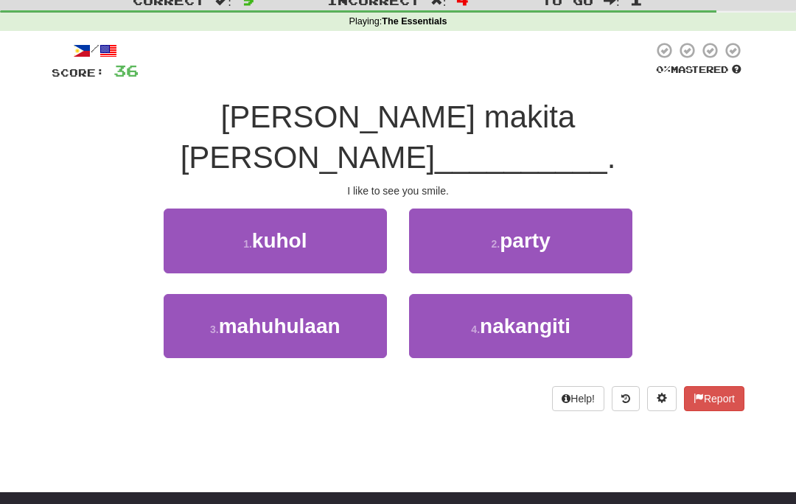
click at [516, 315] on span "nakangiti" at bounding box center [525, 326] width 91 height 23
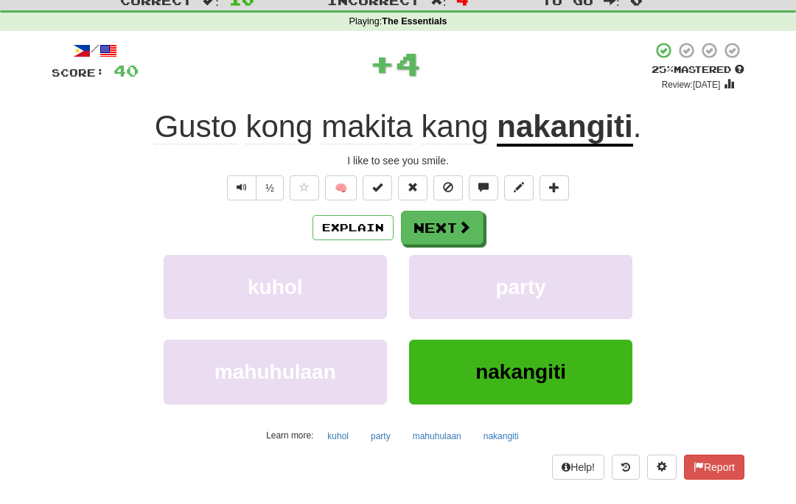
click at [455, 214] on button "Next" at bounding box center [442, 228] width 83 height 34
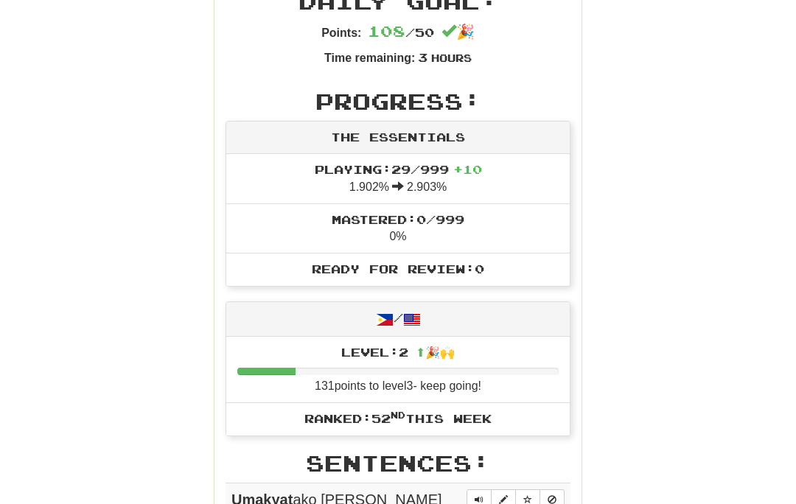
scroll to position [490, 0]
